Goal: Information Seeking & Learning: Learn about a topic

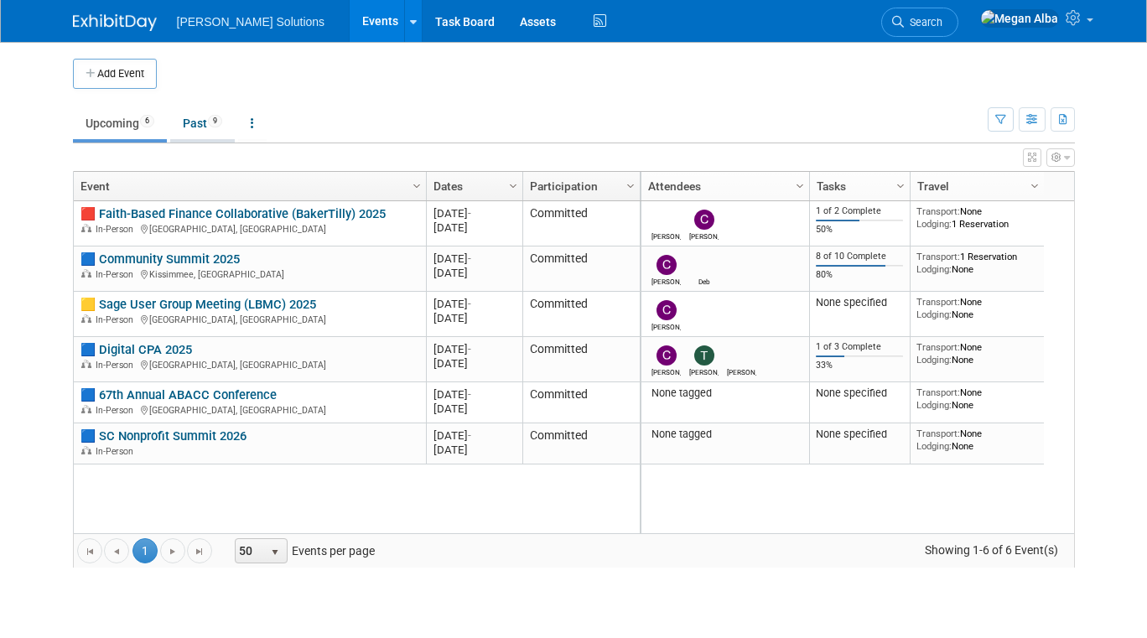
click at [198, 122] on link "Past 9" at bounding box center [202, 123] width 65 height 32
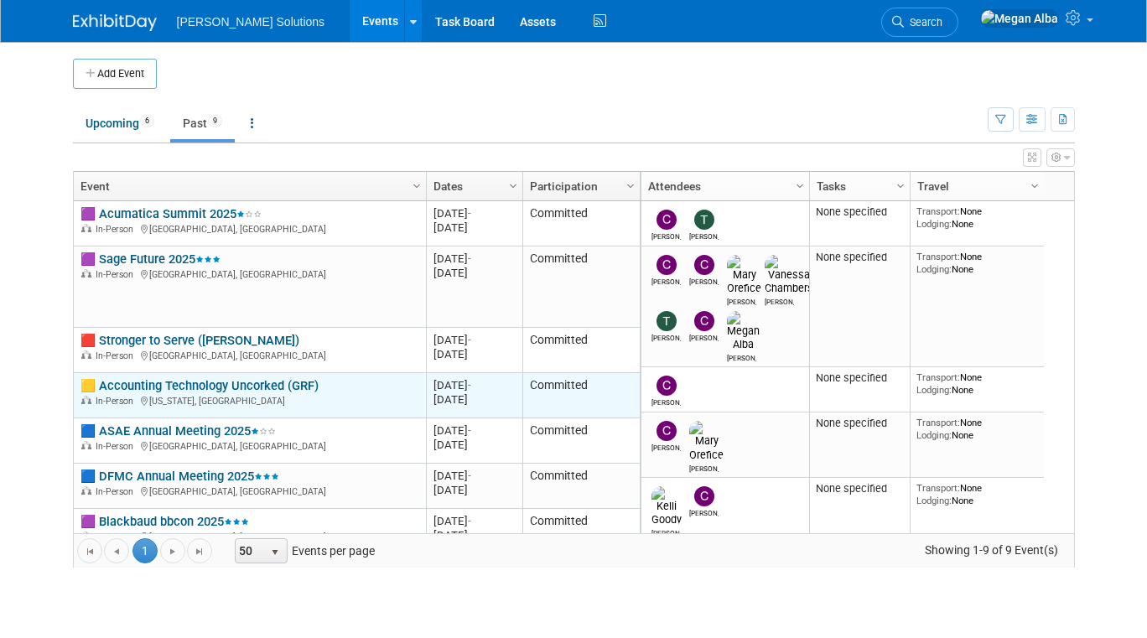
scroll to position [117, 0]
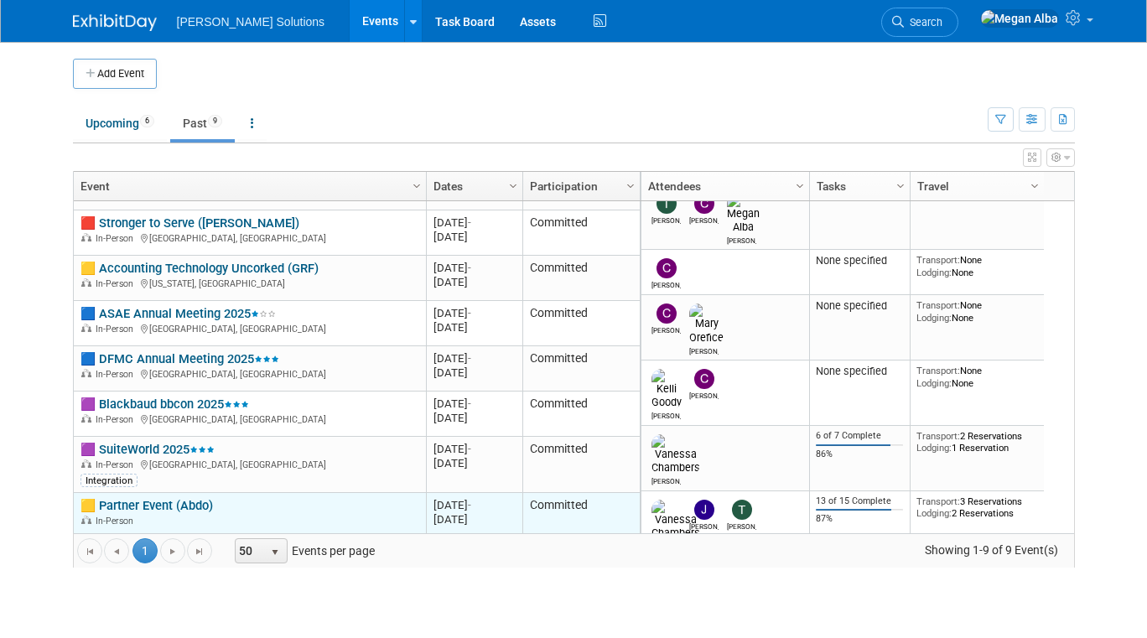
click at [160, 503] on link "🟨 Partner Event (Abdo)" at bounding box center [146, 505] width 132 height 15
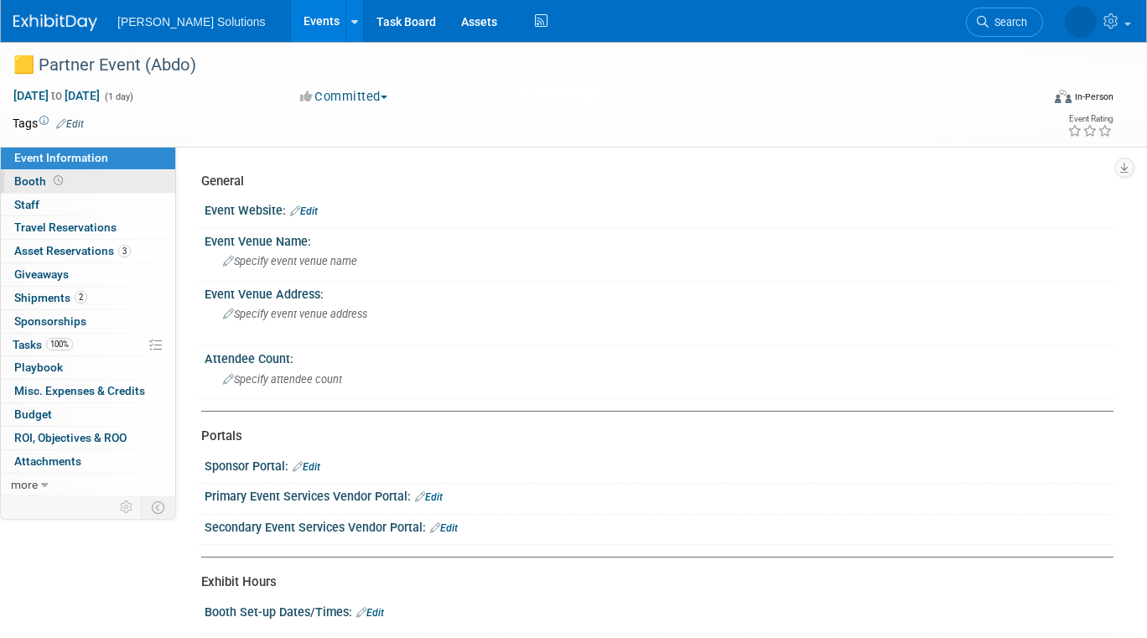
click at [28, 179] on span "Booth" at bounding box center [40, 180] width 52 height 13
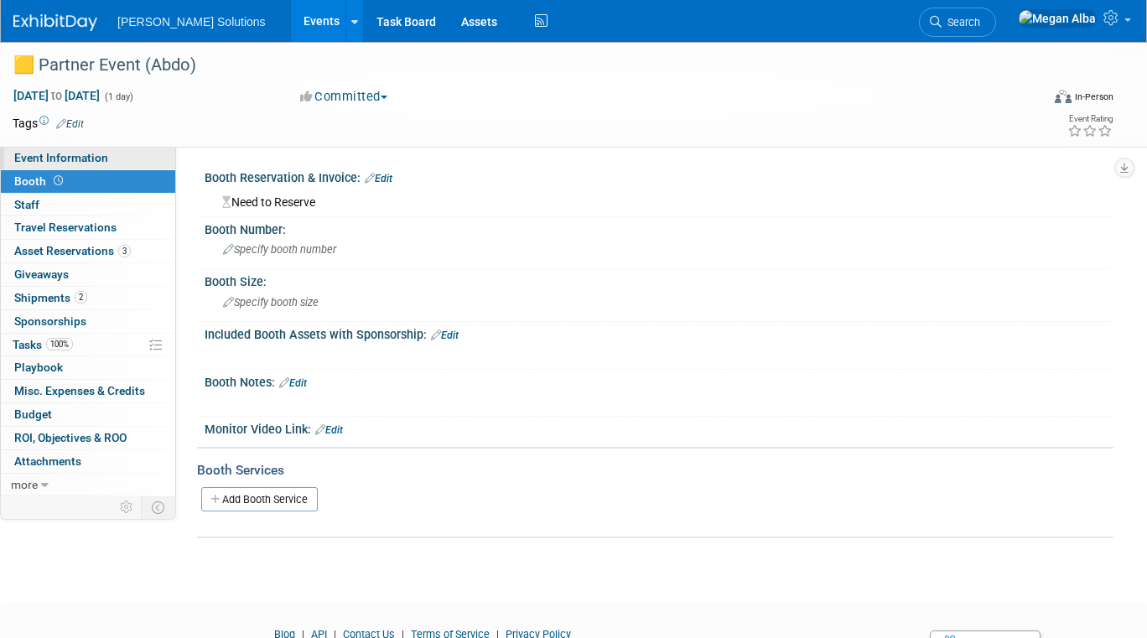
click at [34, 157] on span "Event Information" at bounding box center [61, 157] width 94 height 13
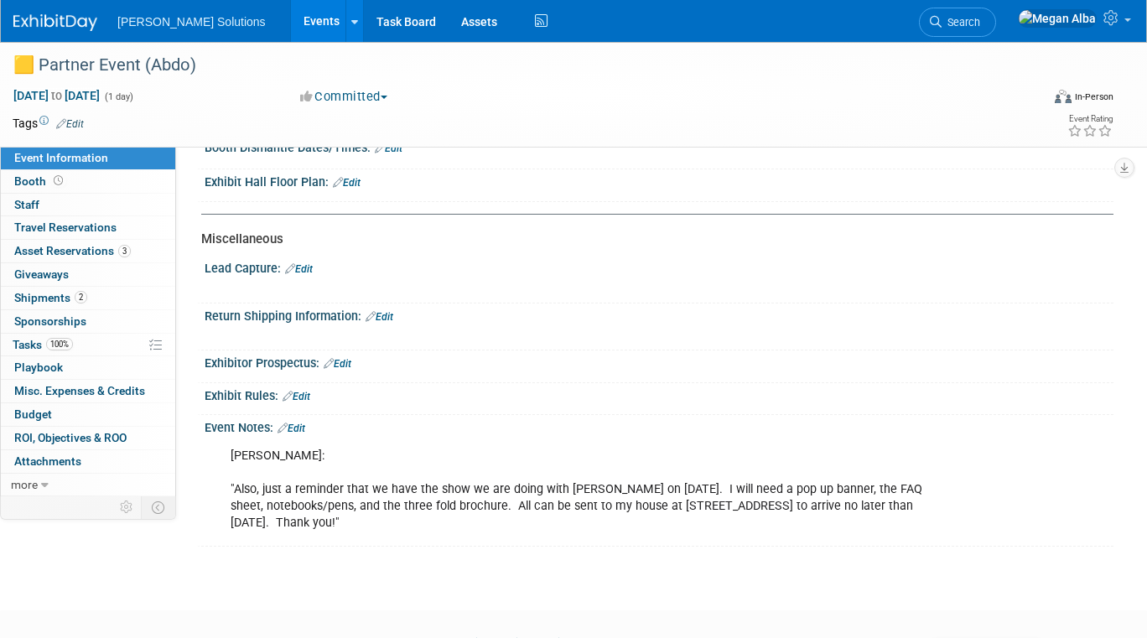
scroll to position [620, 0]
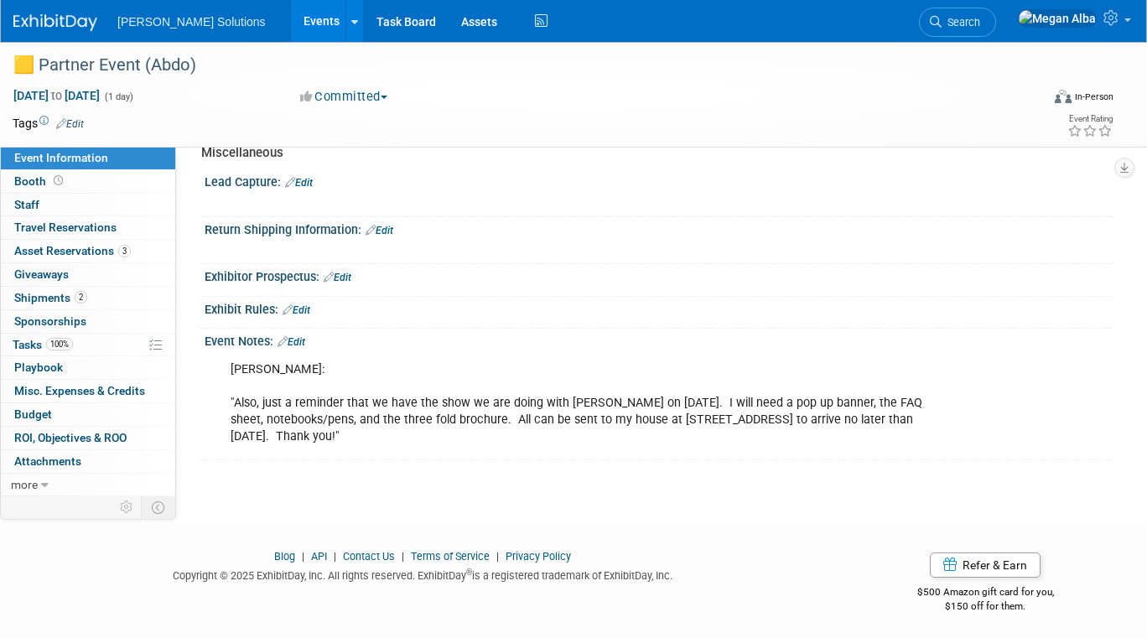
click at [339, 410] on div "[PERSON_NAME]: "Also, just a reminder that we have the show we are doing with […" at bounding box center [578, 403] width 718 height 101
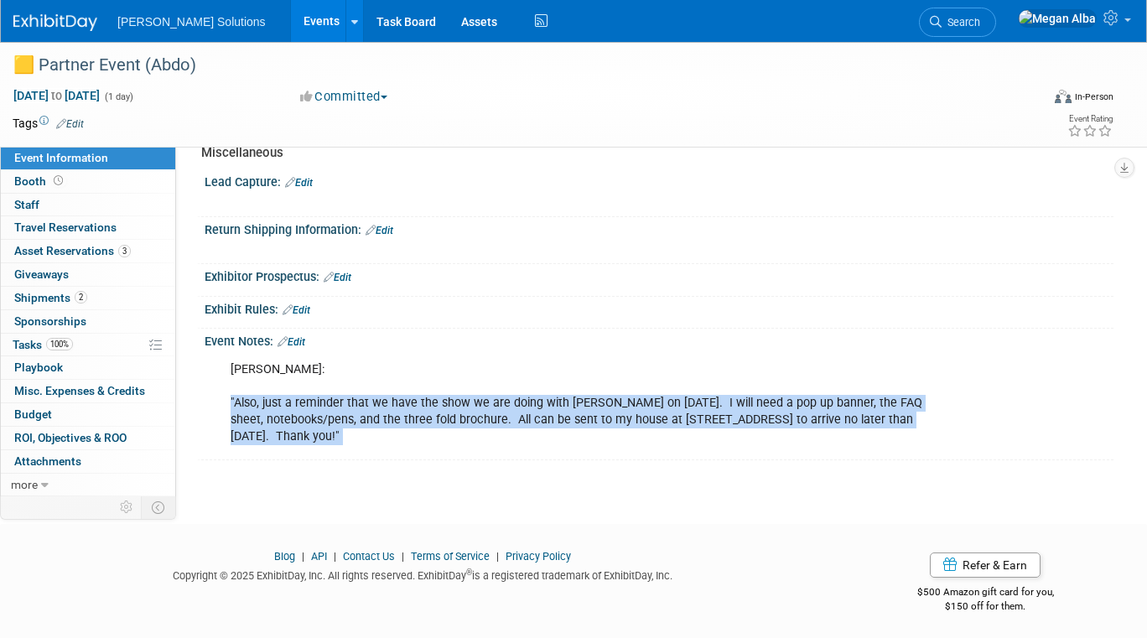
click at [339, 410] on div "[PERSON_NAME]: "Also, just a reminder that we have the show we are doing with […" at bounding box center [578, 403] width 718 height 101
copy div ""Also, just a reminder that we have the show we are doing with Abdo on October …"
click at [44, 178] on span "Booth" at bounding box center [40, 180] width 52 height 13
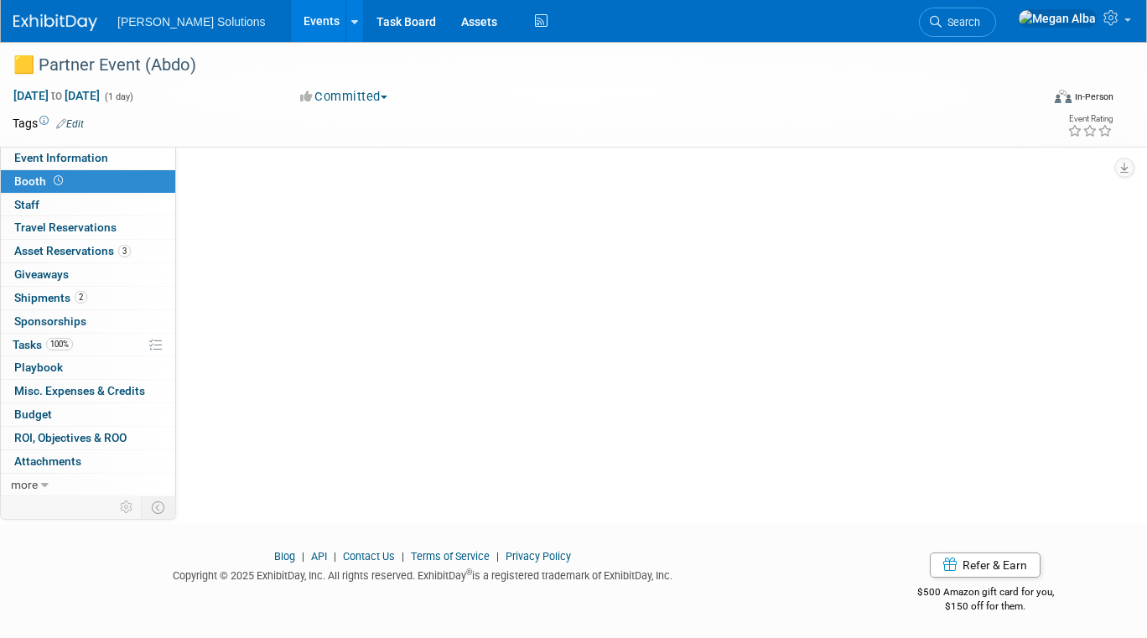
scroll to position [0, 0]
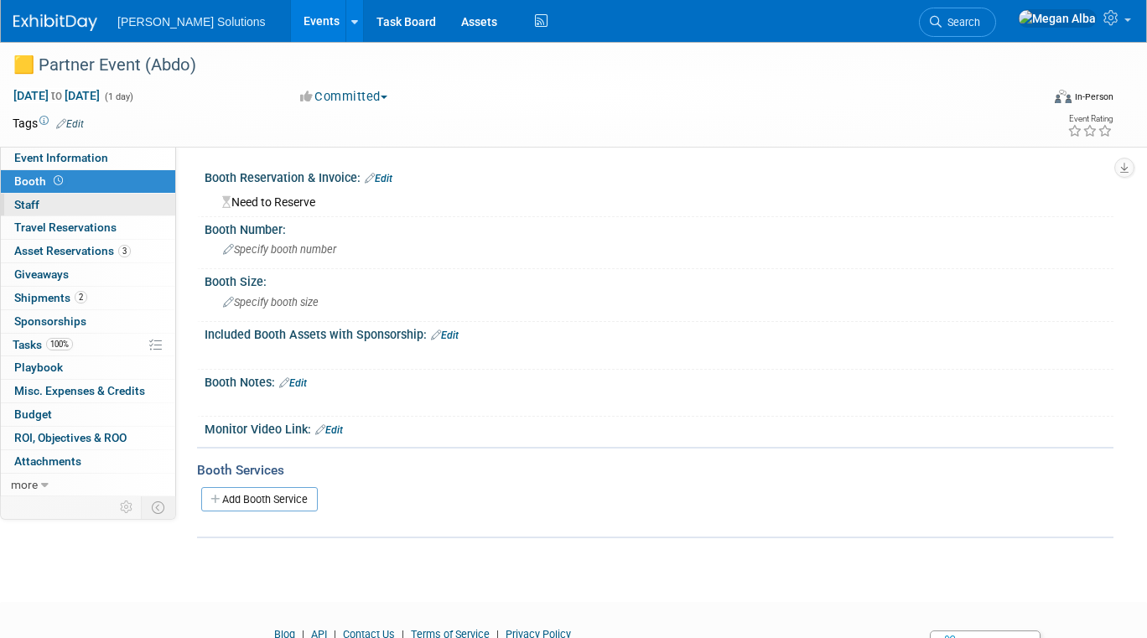
click at [29, 205] on span "Staff 0" at bounding box center [26, 204] width 25 height 13
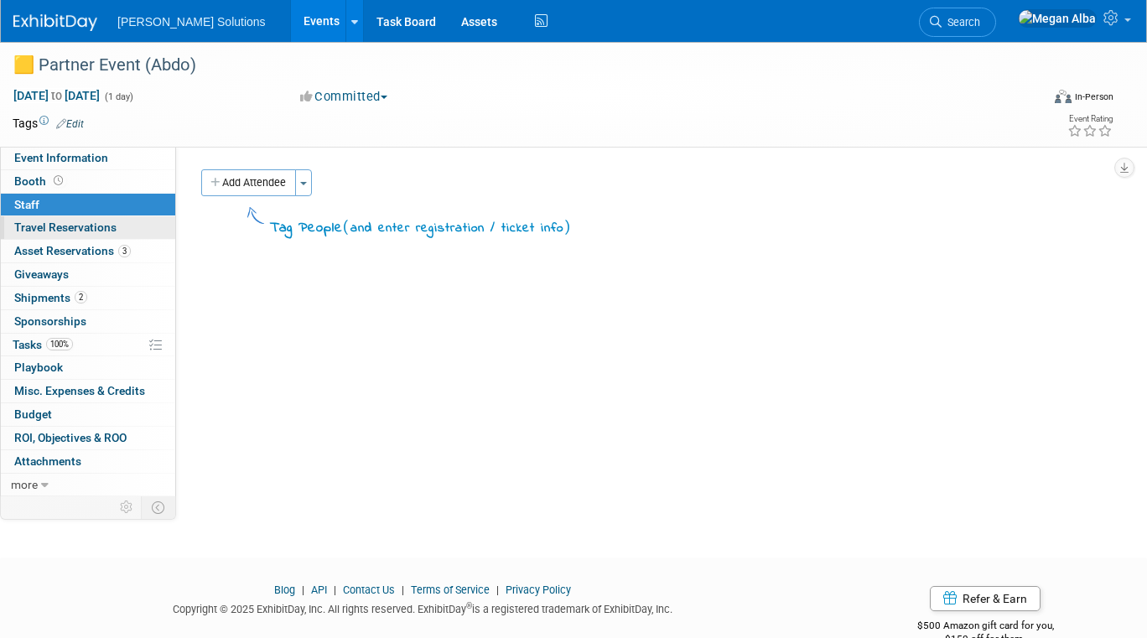
click at [41, 227] on span "Travel Reservations 0" at bounding box center [65, 227] width 102 height 13
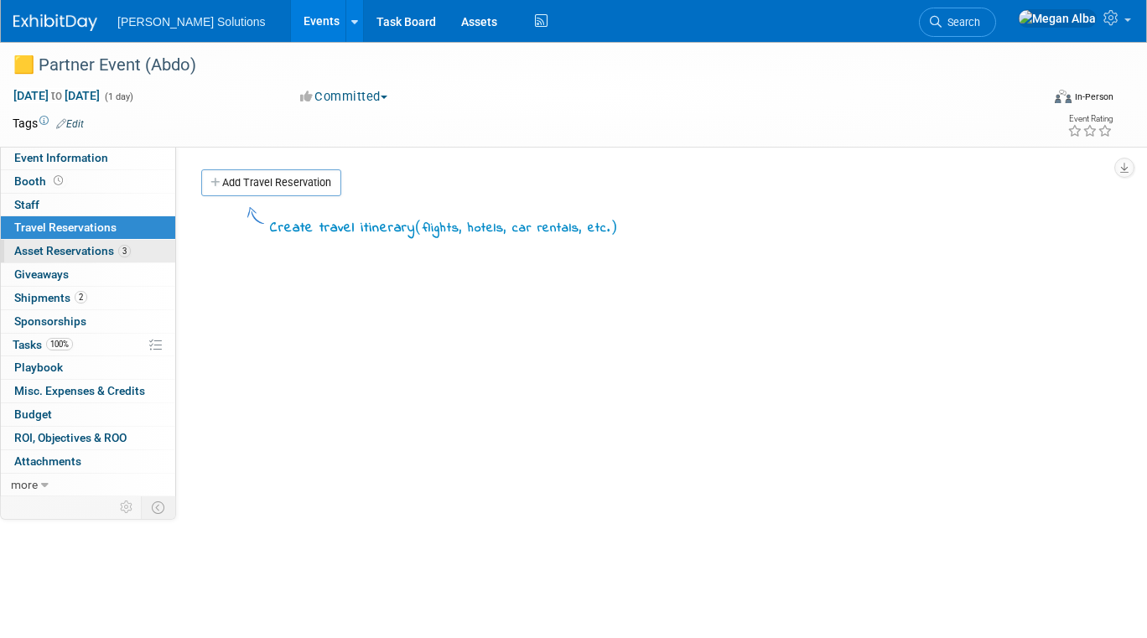
click at [56, 254] on span "Asset Reservations 3" at bounding box center [72, 250] width 117 height 13
